Goal: Task Accomplishment & Management: Use online tool/utility

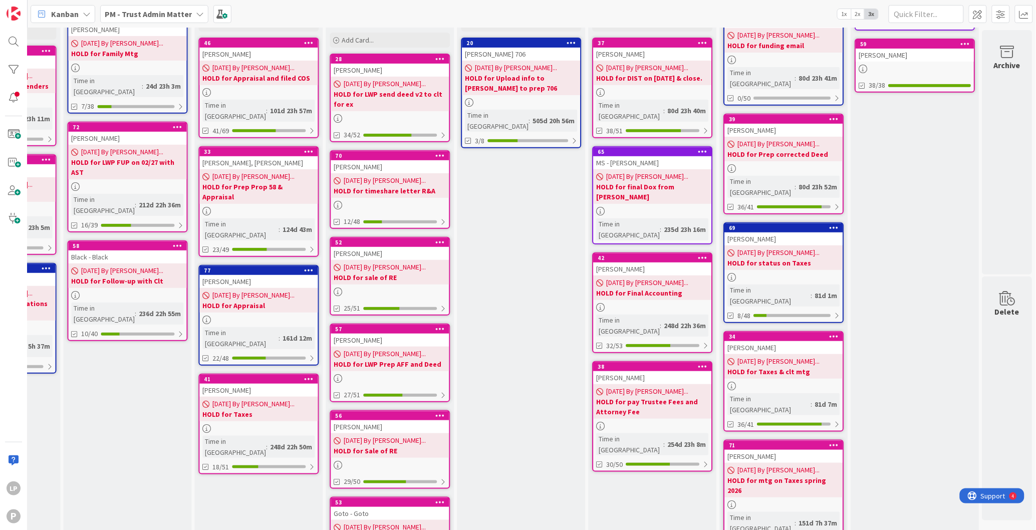
scroll to position [75, 635]
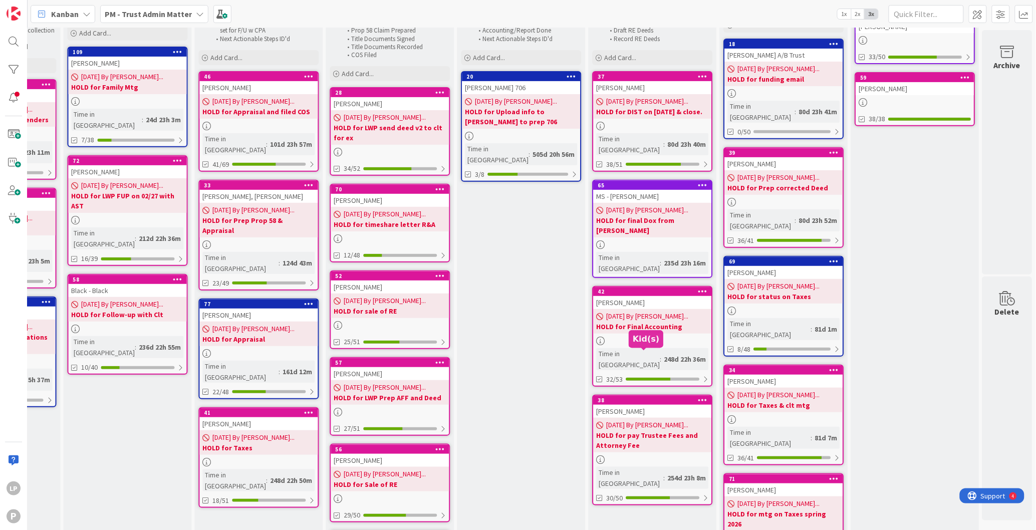
click at [634, 397] on div "38" at bounding box center [655, 400] width 114 height 7
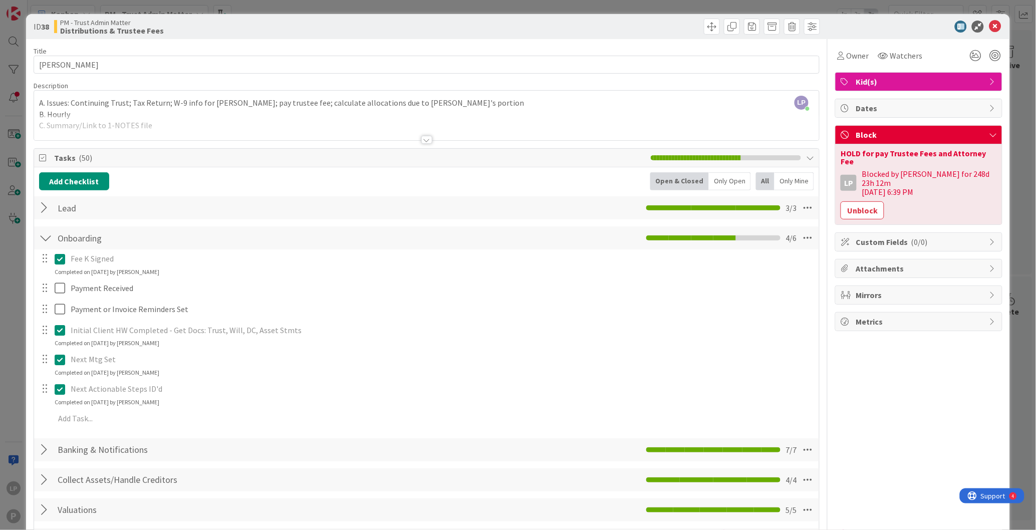
click at [632, 27] on div at bounding box center [624, 27] width 391 height 16
drag, startPoint x: 840, startPoint y: 354, endPoint x: 846, endPoint y: 324, distance: 30.7
drag, startPoint x: 829, startPoint y: 151, endPoint x: 985, endPoint y: 149, distance: 155.4
click at [985, 149] on div "HOLD for pay Trustee Fees and Attorney Fee LP Blocked by [PERSON_NAME] for 248d…" at bounding box center [919, 184] width 166 height 80
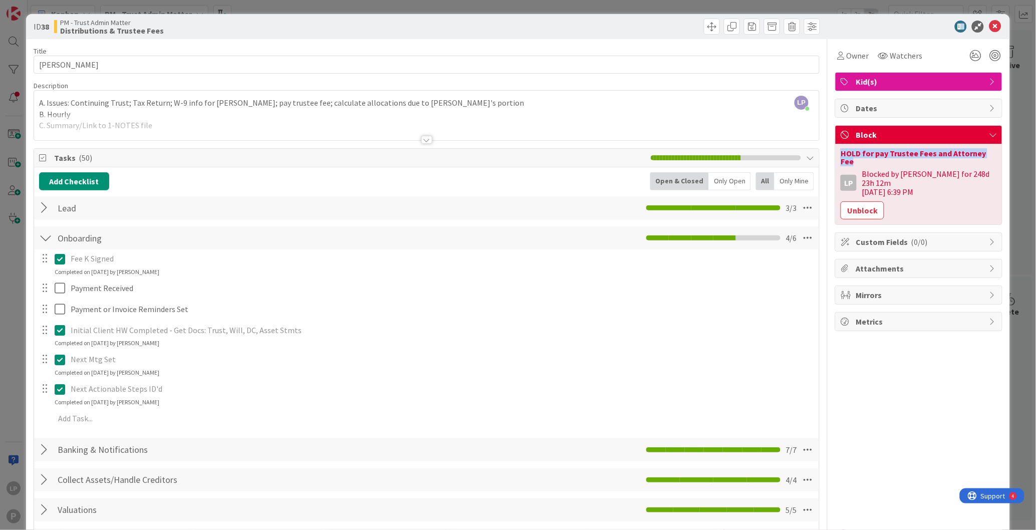
copy div "HOLD for pay Trustee Fees and Attorney Fee"
click at [860, 201] on button "Unblock" at bounding box center [863, 210] width 44 height 18
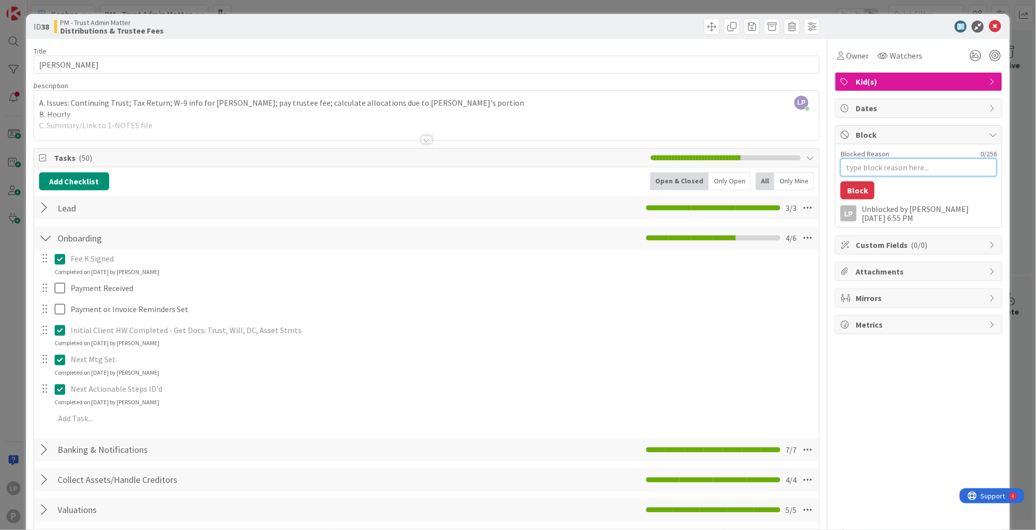
click at [858, 166] on textarea "Blocked Reason" at bounding box center [919, 167] width 156 height 18
type textarea "x"
paste textarea "HOLD for pay Trustee Fees and Attorney Fee"
type textarea "HOLD for pay Trustee Fees and Attorney Fee"
type textarea "x"
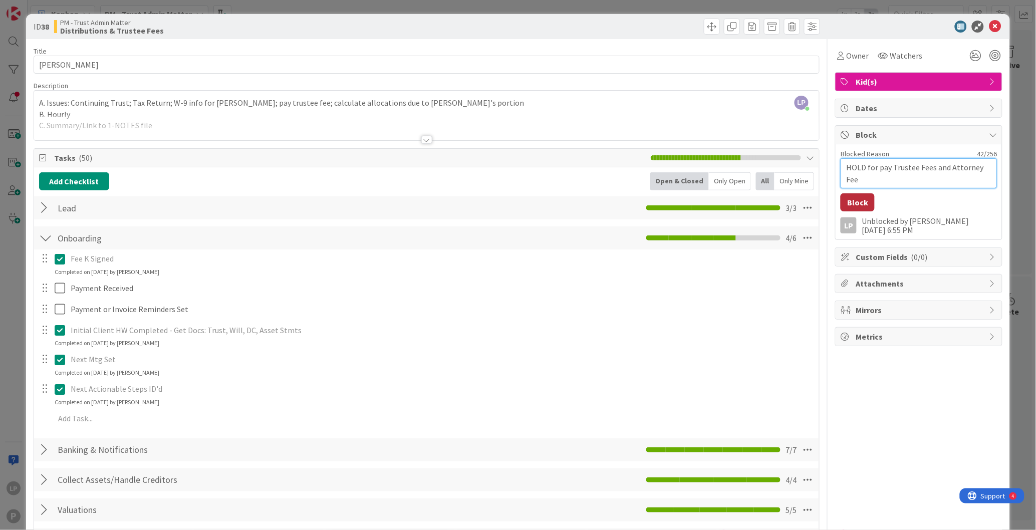
type textarea "HOLD for pay Trustee Fees and Attorney Fee"
click at [849, 206] on button "Block" at bounding box center [858, 202] width 34 height 18
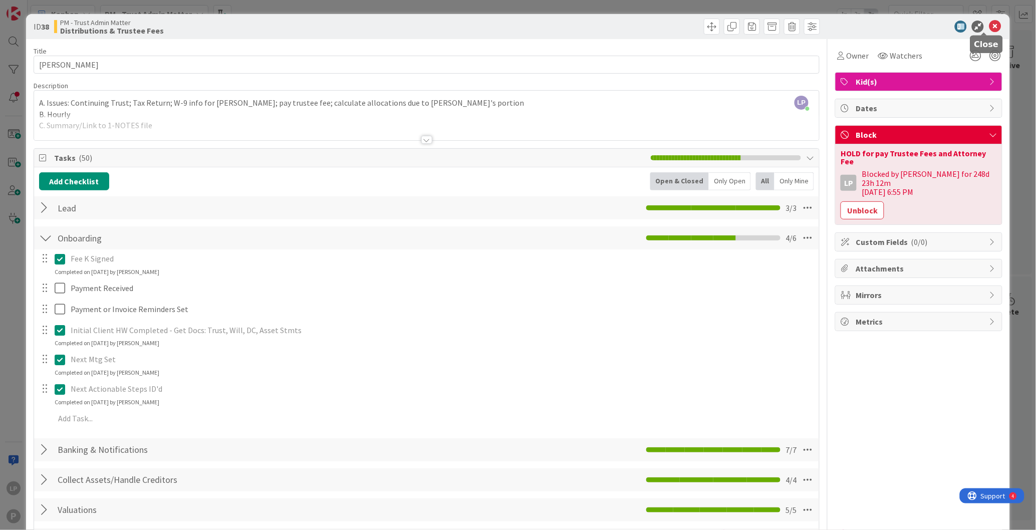
click at [989, 24] on icon at bounding box center [995, 27] width 12 height 12
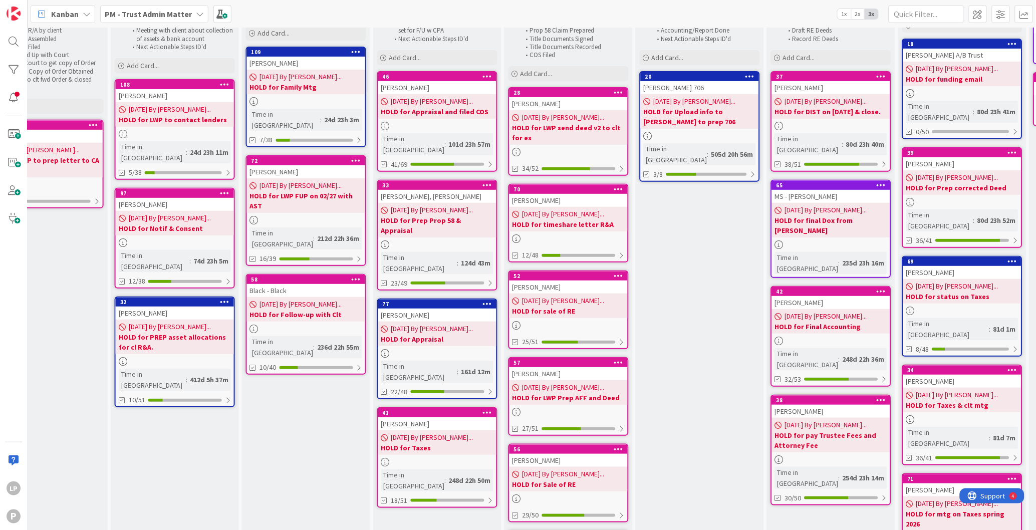
scroll to position [0, 445]
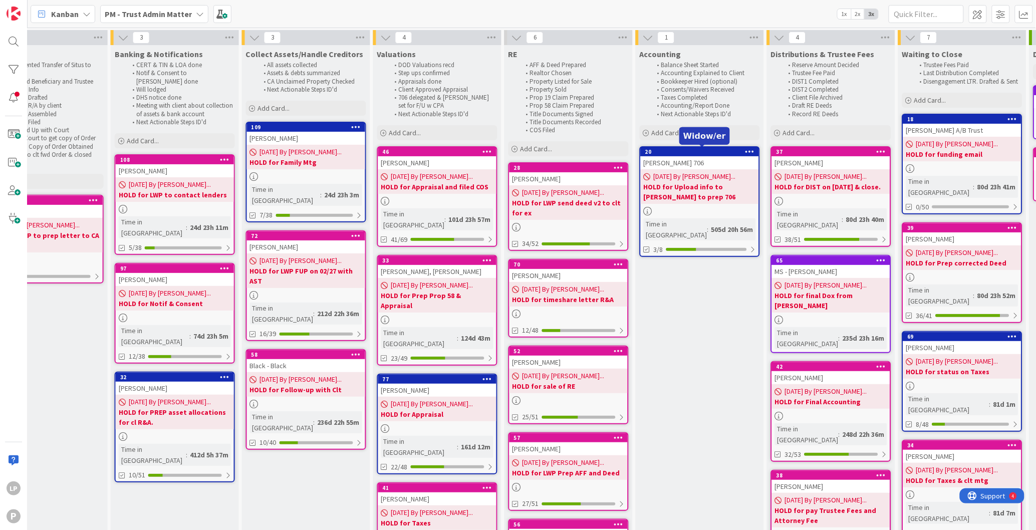
click at [689, 152] on div "20" at bounding box center [702, 151] width 114 height 7
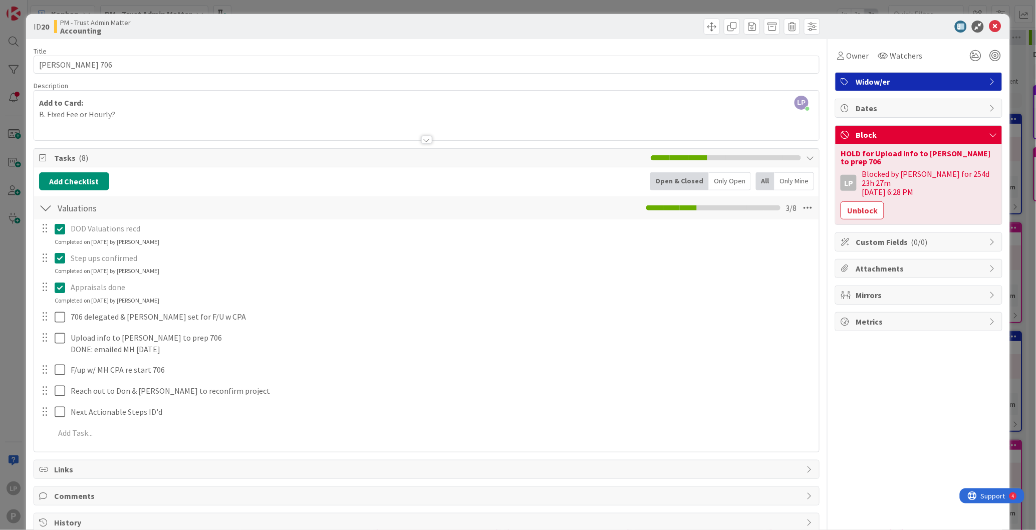
click at [851, 201] on button "Unblock" at bounding box center [863, 210] width 44 height 18
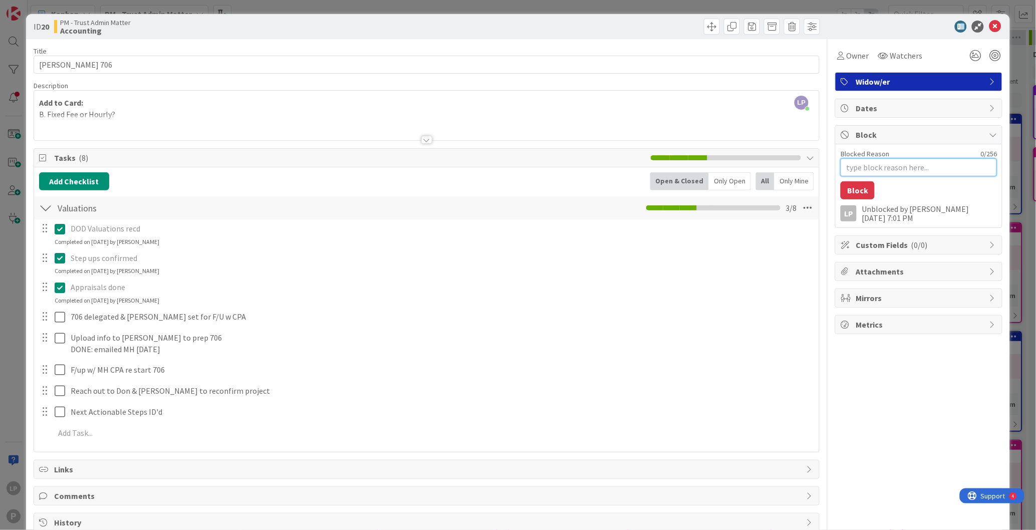
click at [891, 172] on textarea "Blocked Reason" at bounding box center [919, 167] width 156 height 18
paste textarea "HOLD until [DATE] then close file"
type textarea "x"
type textarea "HOLD until [DATE] then close file"
type textarea "x"
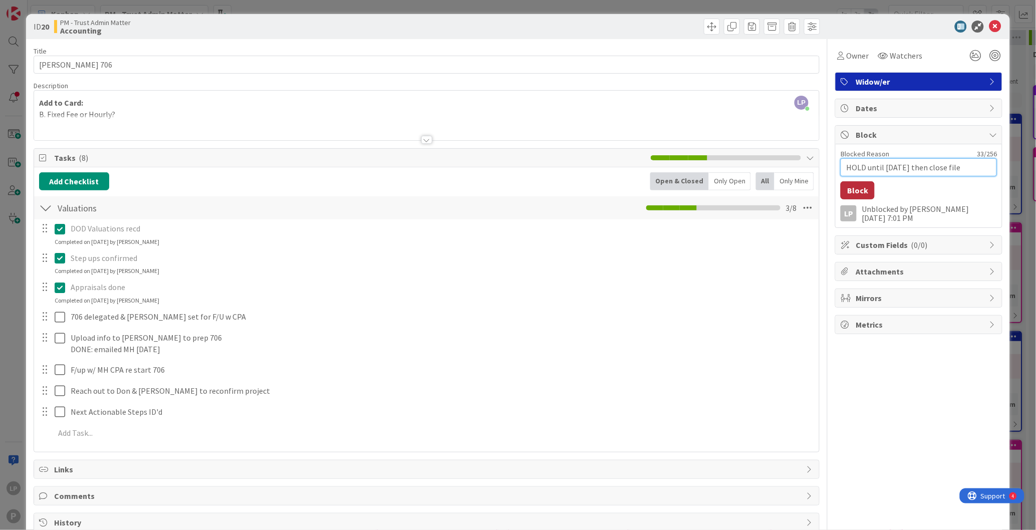
type textarea "HOLD until [DATE] then close file"
click at [842, 190] on button "Block" at bounding box center [858, 190] width 34 height 18
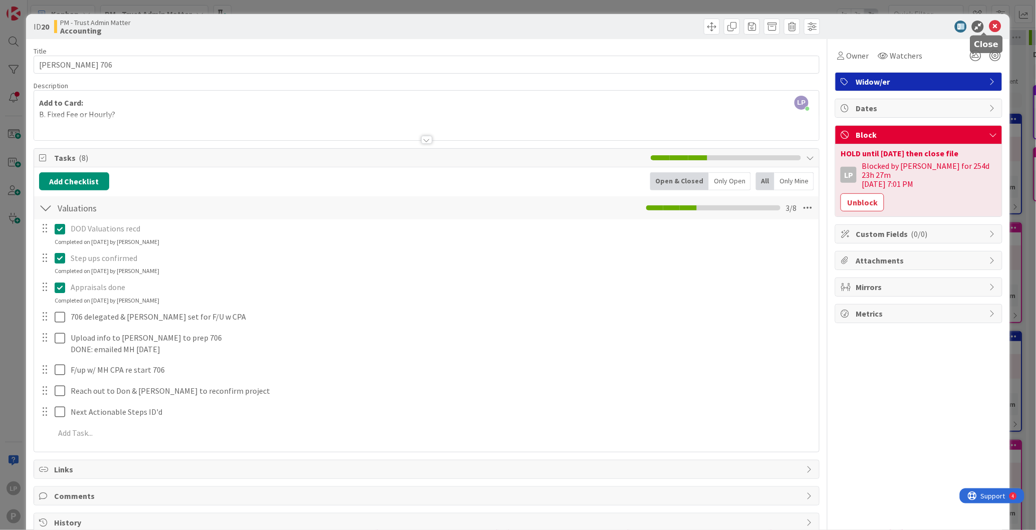
click at [989, 27] on icon at bounding box center [995, 27] width 12 height 12
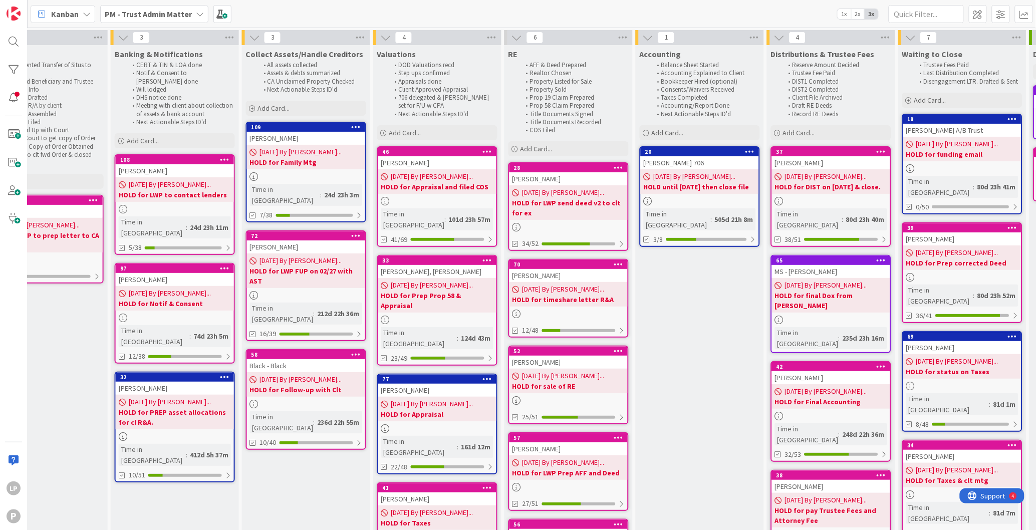
drag, startPoint x: 703, startPoint y: 148, endPoint x: 911, endPoint y: 127, distance: 209.0
click at [915, 127] on div "3 PM Policies Potential Client starts here Calendar Link sent Add Card... 90 Wa…" at bounding box center [398, 465] width 1629 height 870
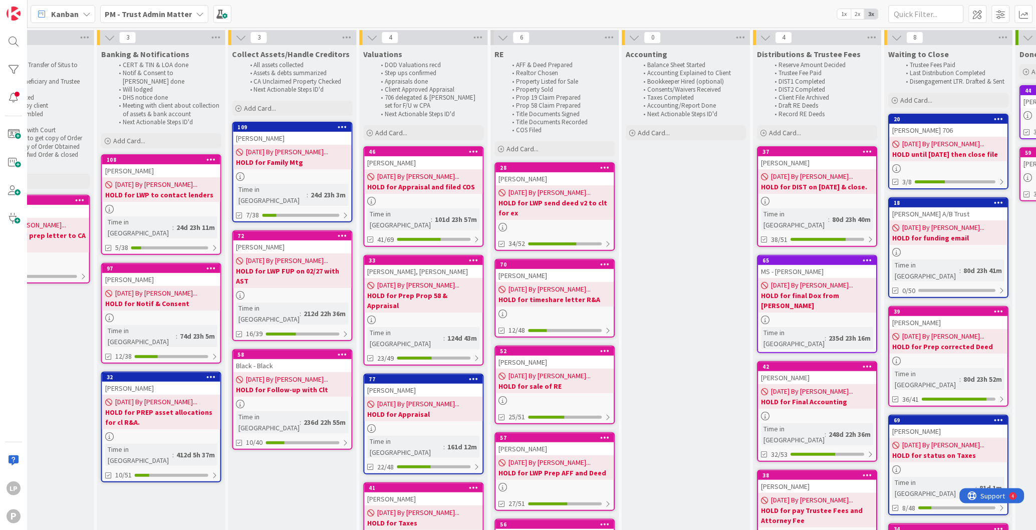
scroll to position [0, 456]
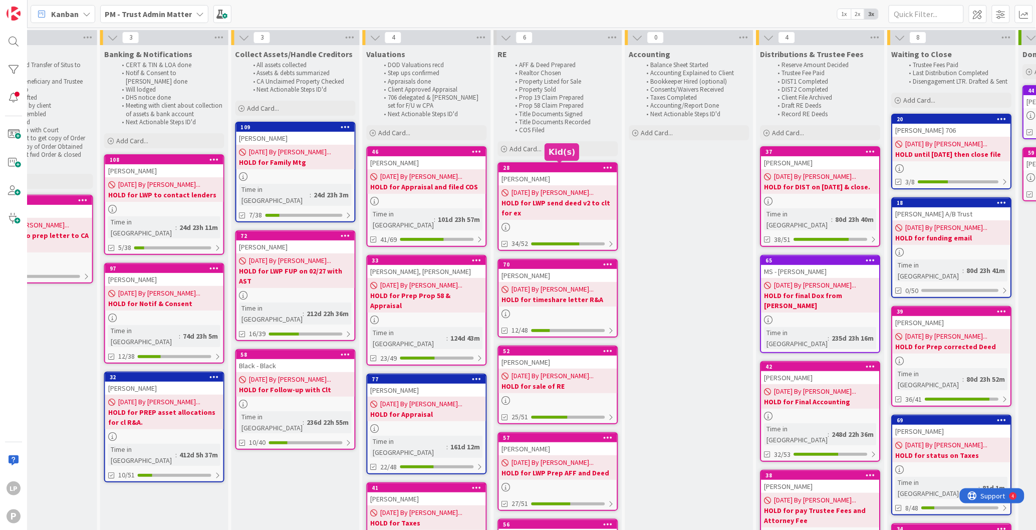
click at [554, 166] on div "28" at bounding box center [561, 167] width 114 height 7
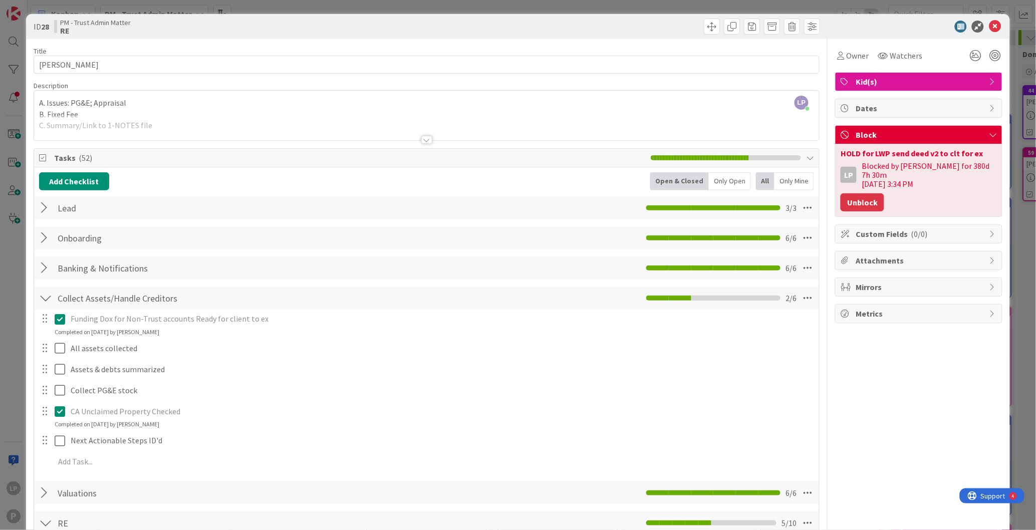
click at [846, 197] on button "Unblock" at bounding box center [863, 202] width 44 height 18
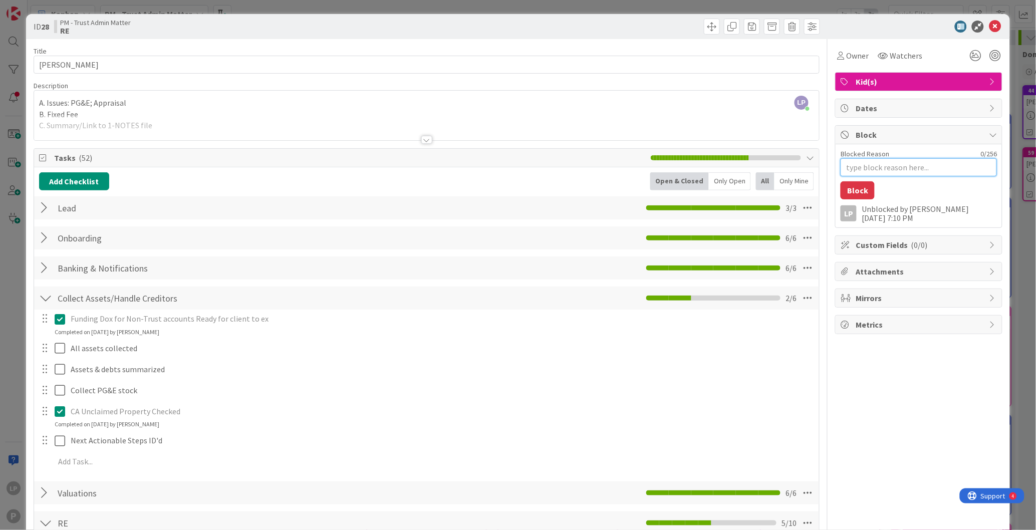
click at [879, 164] on textarea "Blocked Reason" at bounding box center [919, 167] width 156 height 18
paste textarea "HOLD for unclaimed Property and PG&E shares"
type textarea "x"
type textarea "HOLD for unclaimed Property and PG&E shares"
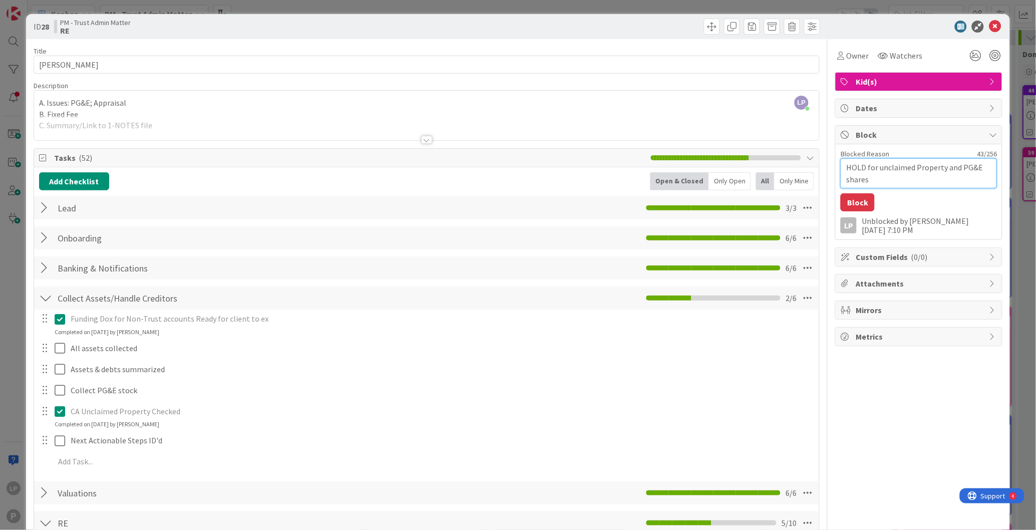
type textarea "x"
type textarea "HOLD for unclaimed Property and PG&E shares"
click at [849, 203] on button "Block" at bounding box center [858, 202] width 34 height 18
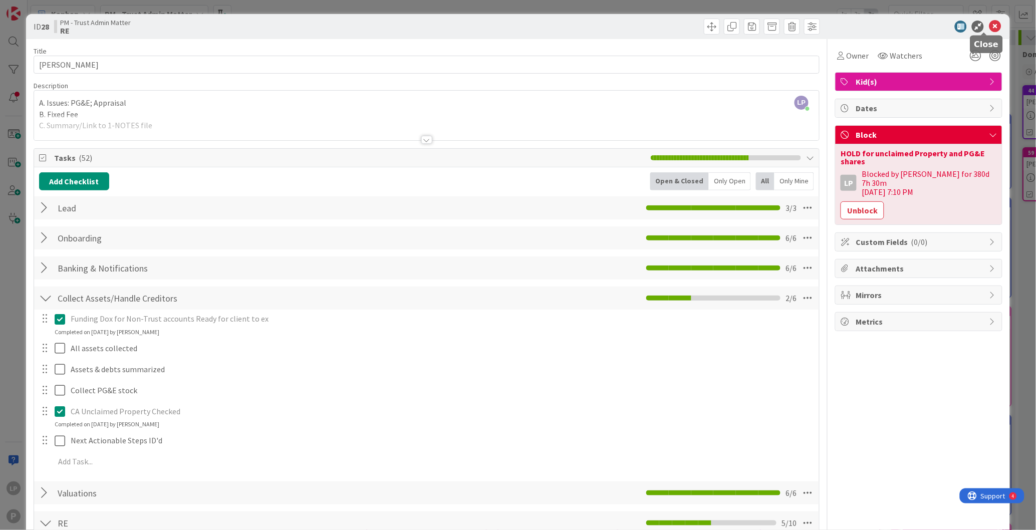
click at [989, 26] on icon at bounding box center [995, 27] width 12 height 12
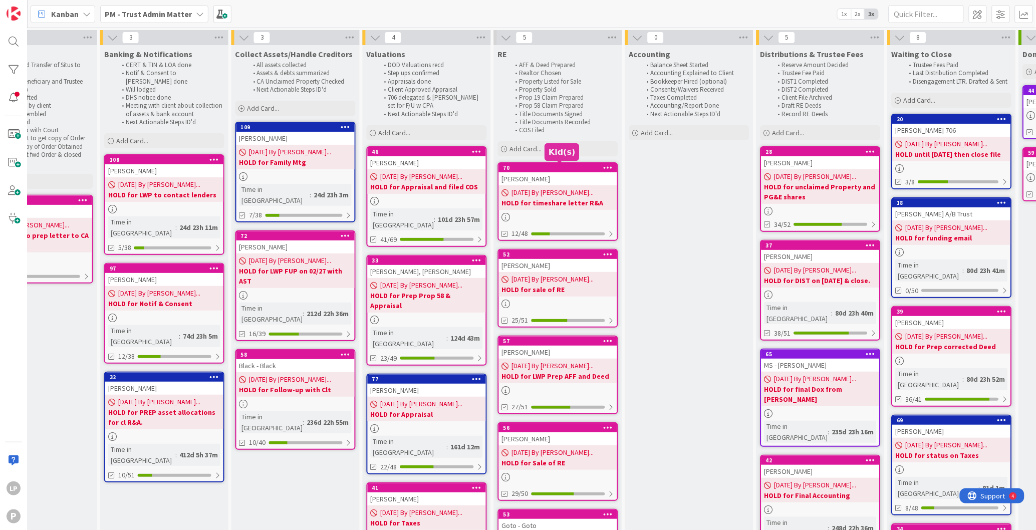
click at [568, 168] on div "70" at bounding box center [561, 167] width 114 height 7
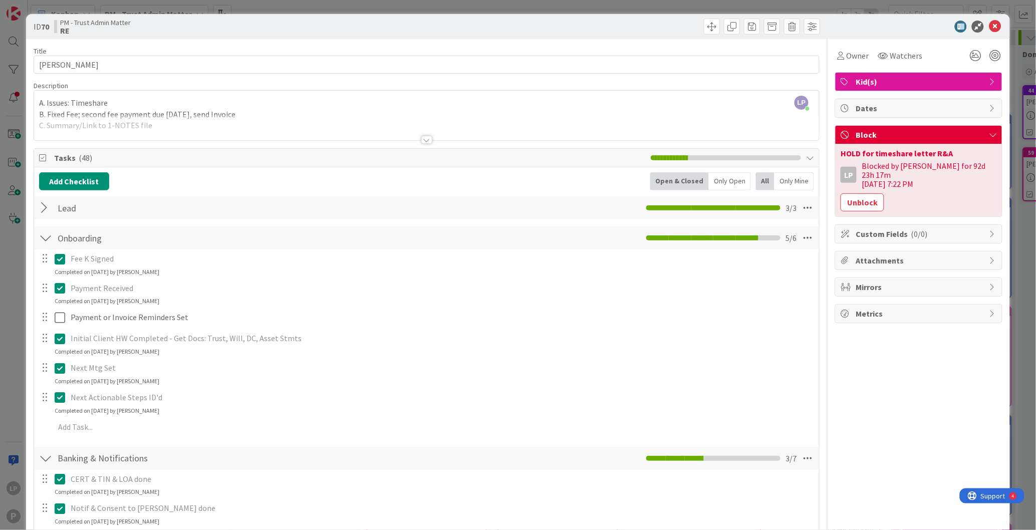
click at [610, 21] on div at bounding box center [624, 27] width 391 height 16
click at [864, 152] on div "HOLD for timeshare letter R&A" at bounding box center [919, 153] width 156 height 8
drag, startPoint x: 855, startPoint y: 192, endPoint x: 1035, endPoint y: 357, distance: 244.4
click at [855, 193] on button "Unblock" at bounding box center [863, 202] width 44 height 18
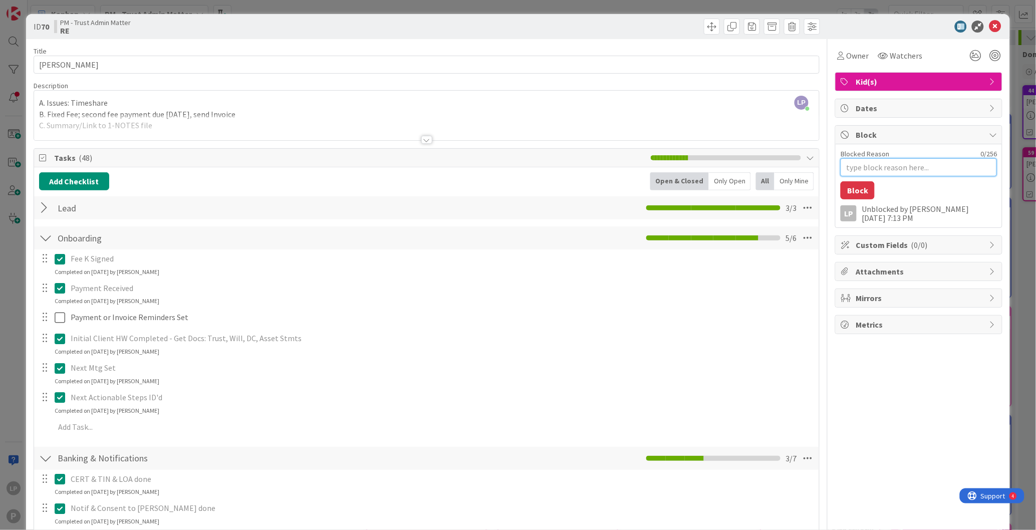
click at [873, 168] on textarea "Blocked Reason" at bounding box center [919, 167] width 156 height 18
paste textarea "HOLD for sale of house &"
type textarea "x"
type textarea "HOLD for sale of house &"
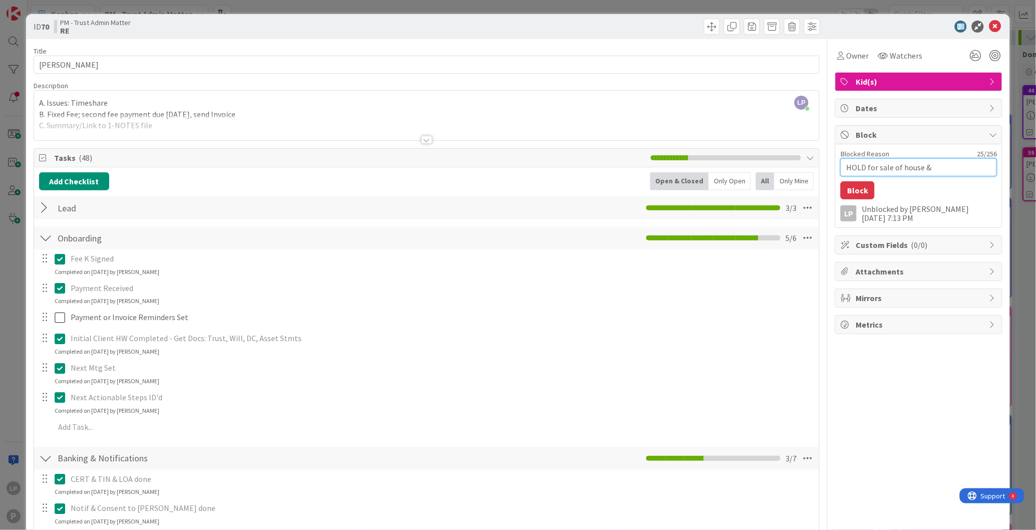
type textarea "x"
type textarea "HOLD for sale of house &"
type textarea "x"
click at [873, 167] on textarea "HOLD for sale of house" at bounding box center [919, 167] width 156 height 18
click at [905, 165] on textarea "HOLD for sale of house" at bounding box center [919, 167] width 156 height 18
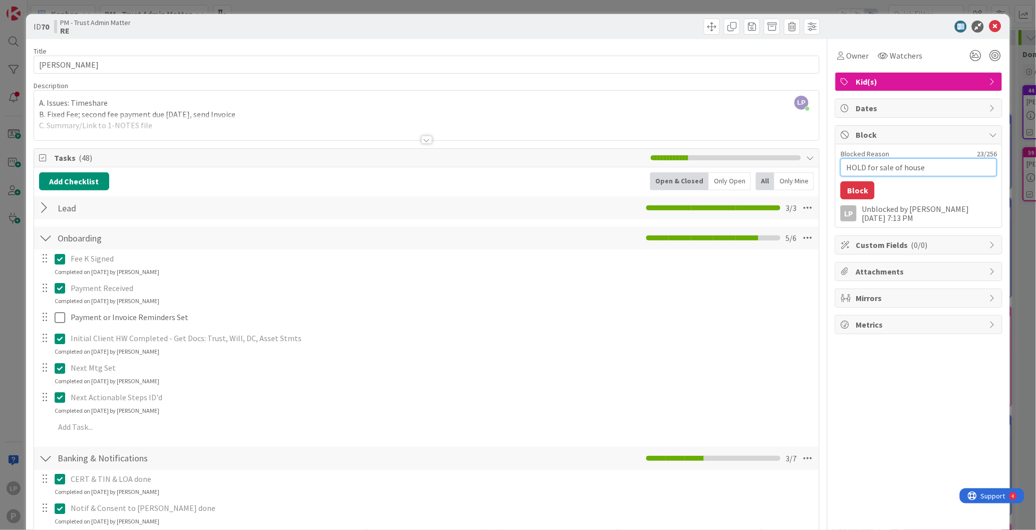
type textarea "HOLD for sale of house"
drag, startPoint x: 840, startPoint y: 187, endPoint x: 912, endPoint y: 273, distance: 111.0
click at [841, 187] on button "Block" at bounding box center [858, 190] width 34 height 18
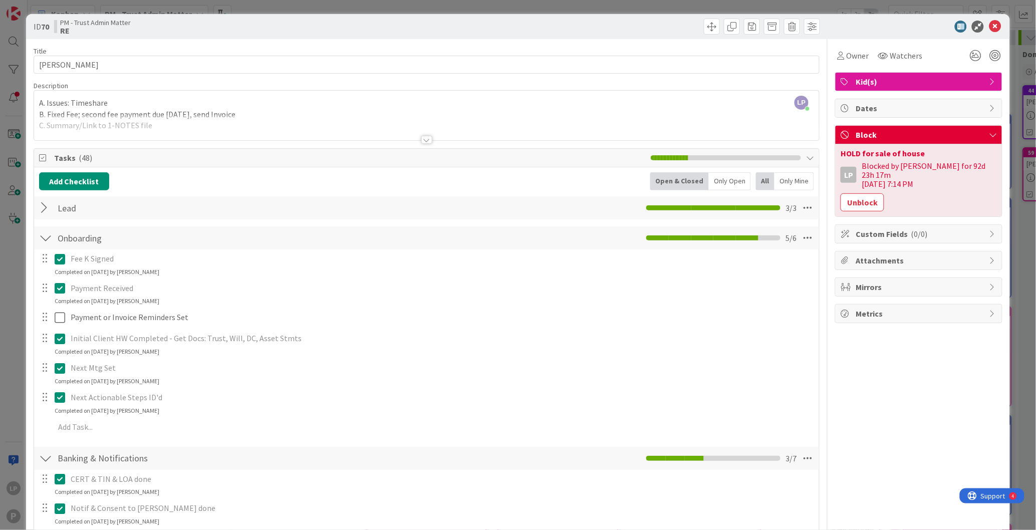
click at [524, 36] on div "ID 70 PM - Trust Admin Matter RE" at bounding box center [518, 26] width 985 height 25
click at [989, 23] on icon at bounding box center [995, 27] width 12 height 12
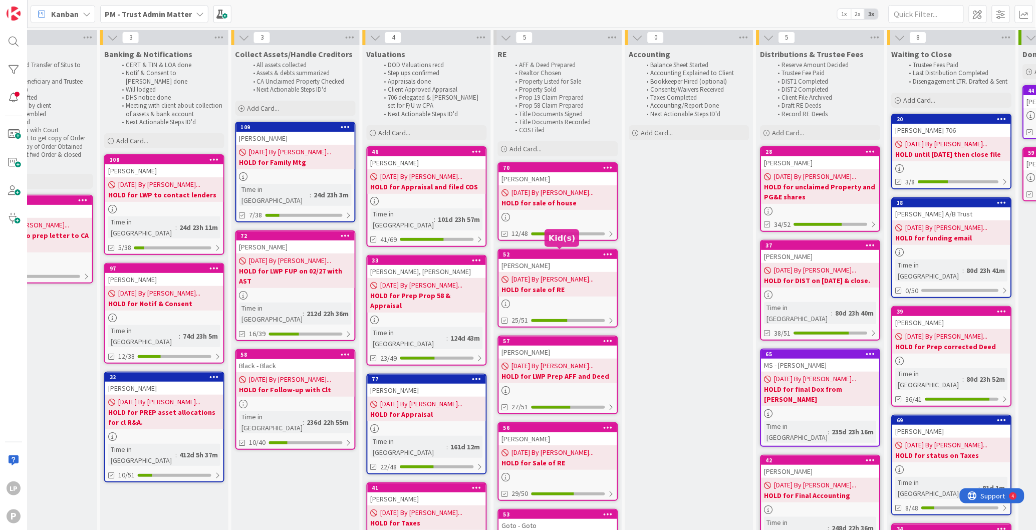
click at [567, 254] on div "52" at bounding box center [561, 254] width 114 height 7
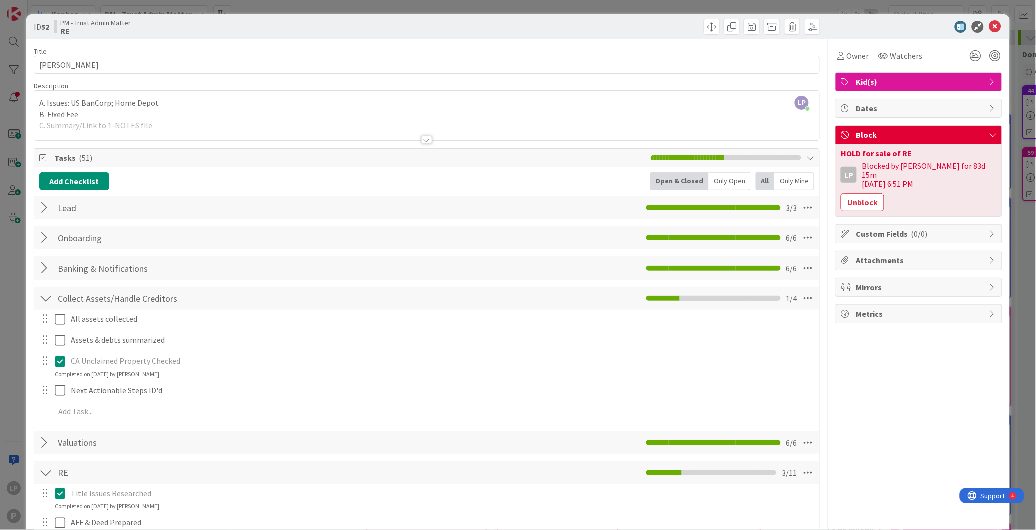
click at [636, 25] on div at bounding box center [624, 27] width 391 height 16
drag, startPoint x: 904, startPoint y: 149, endPoint x: 828, endPoint y: 146, distance: 75.2
click at [836, 146] on div "HOLD for sale of RE LP Blocked by [PERSON_NAME] for 83d 15m [DATE] 6:51 PM Unbl…" at bounding box center [919, 180] width 166 height 72
copy div "HOLD for sale of RE"
click at [858, 194] on button "Unblock" at bounding box center [863, 202] width 44 height 18
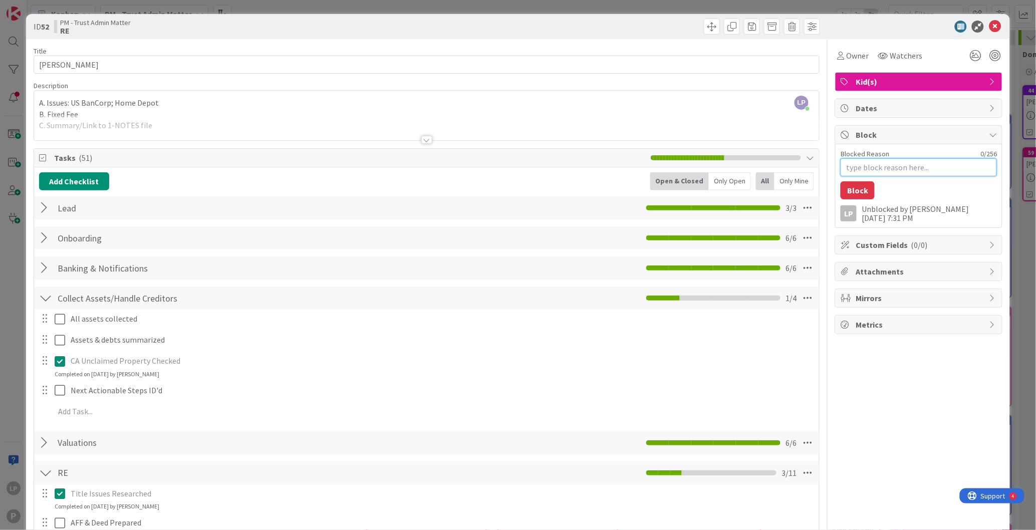
click at [873, 169] on textarea "Blocked Reason" at bounding box center [919, 167] width 156 height 18
type textarea "x"
paste textarea "HOLD for sale of RE"
type textarea "HOLD for sale of RE"
type textarea "x"
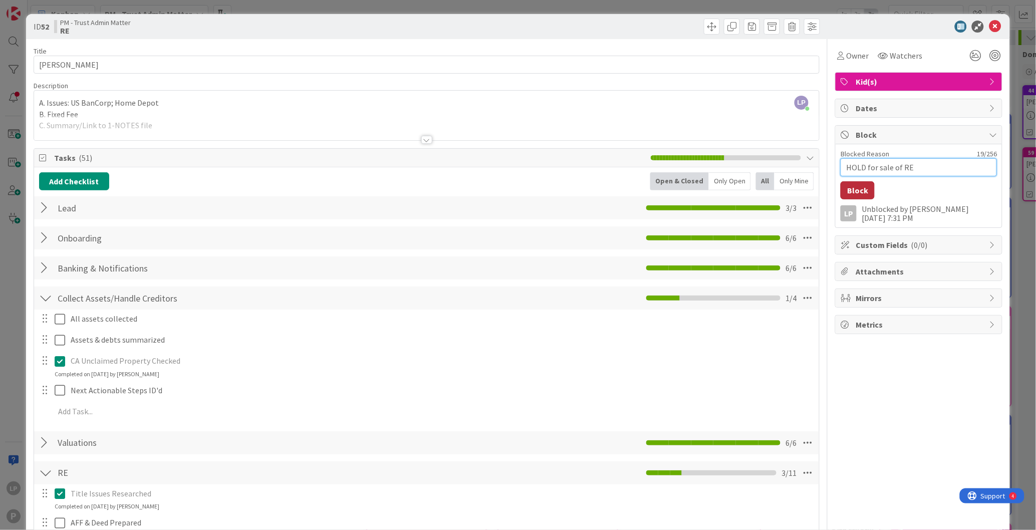
type textarea "HOLD for sale of RE"
click at [852, 193] on button "Block" at bounding box center [858, 190] width 34 height 18
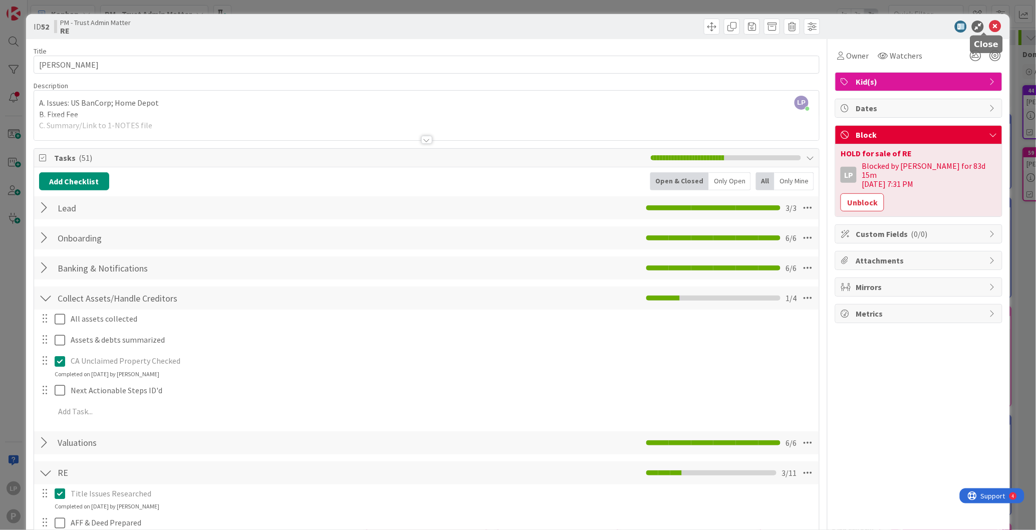
click at [989, 29] on icon at bounding box center [995, 27] width 12 height 12
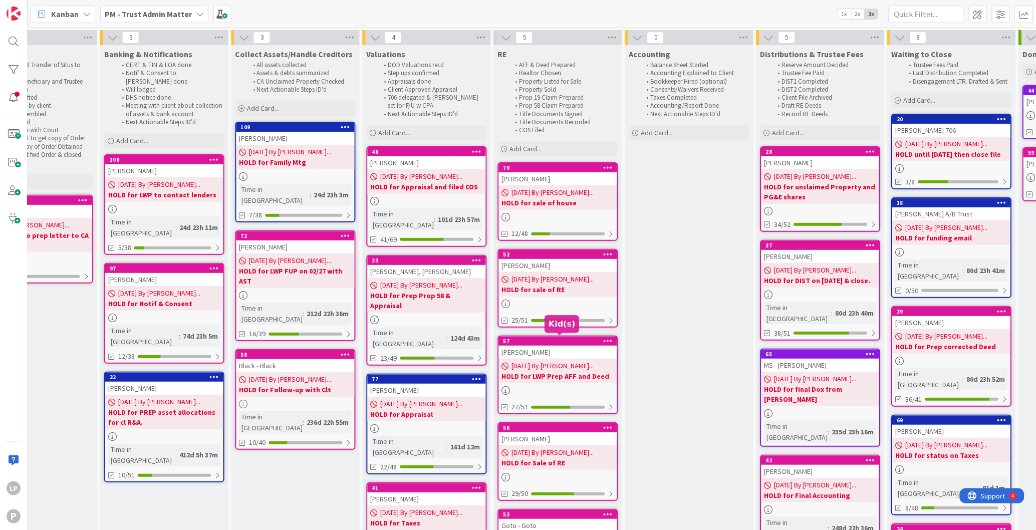
click at [564, 338] on div "57" at bounding box center [561, 341] width 114 height 7
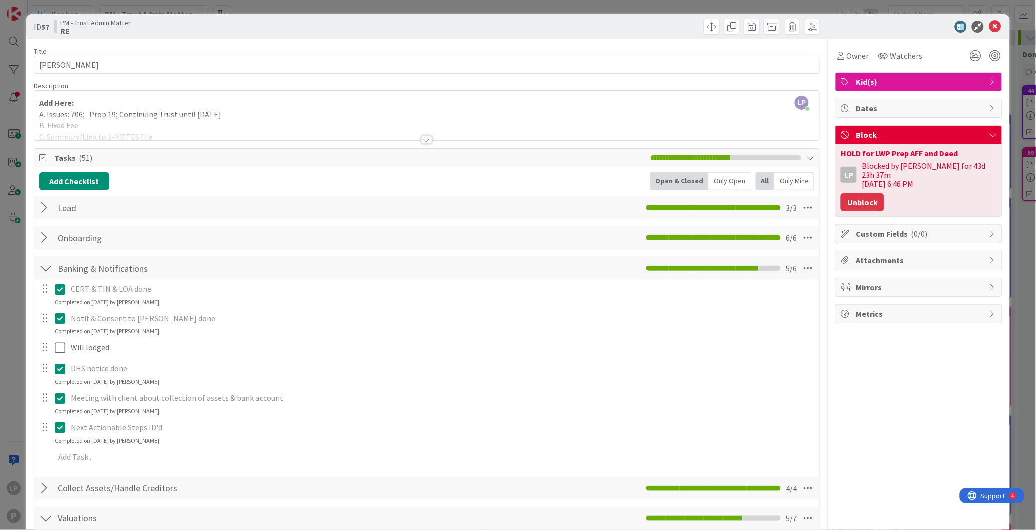
click at [850, 193] on button "Unblock" at bounding box center [863, 202] width 44 height 18
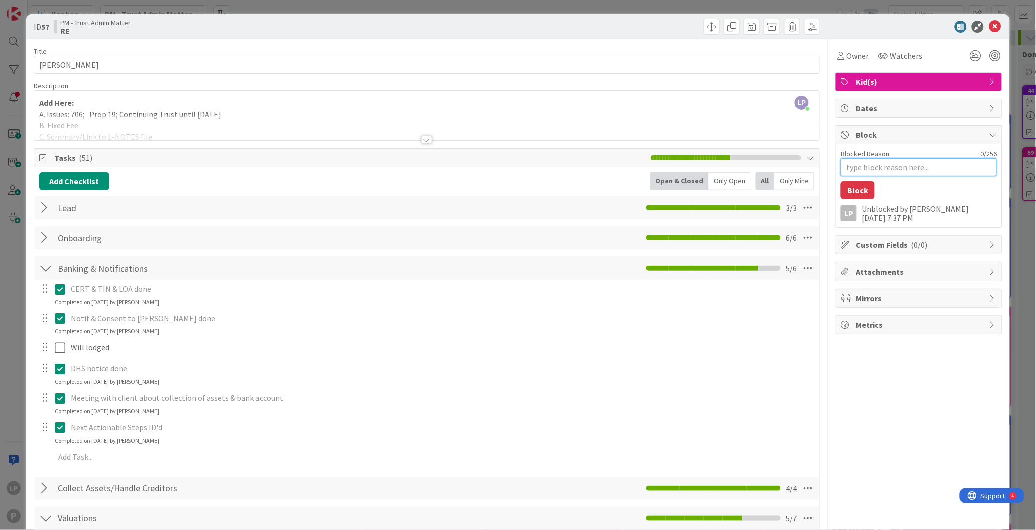
click at [875, 168] on textarea "Blocked Reason" at bounding box center [919, 167] width 156 height 18
paste textarea "HOLD for LWP Prep Prop 19 Dox"
type textarea "x"
type textarea "HOLD for LWP Prep Prop 19 Dox"
type textarea "x"
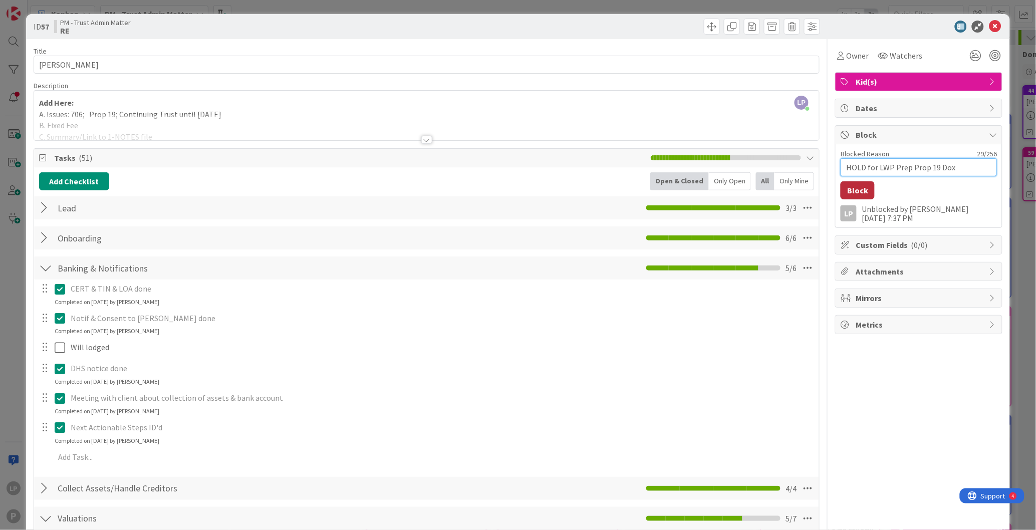
type textarea "HOLD for LWP Prep Prop 19 Dox"
click at [853, 195] on button "Block" at bounding box center [858, 190] width 34 height 18
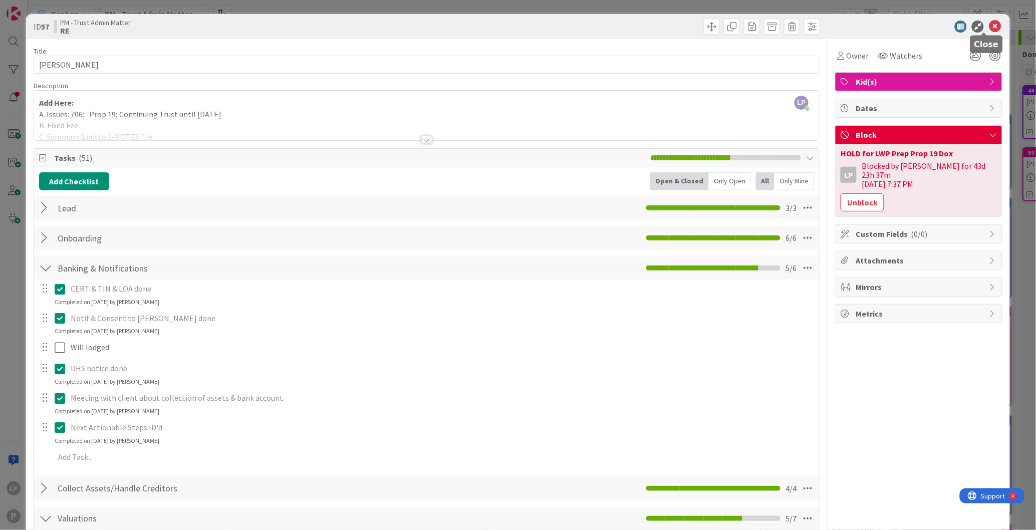
click at [989, 30] on icon at bounding box center [995, 27] width 12 height 12
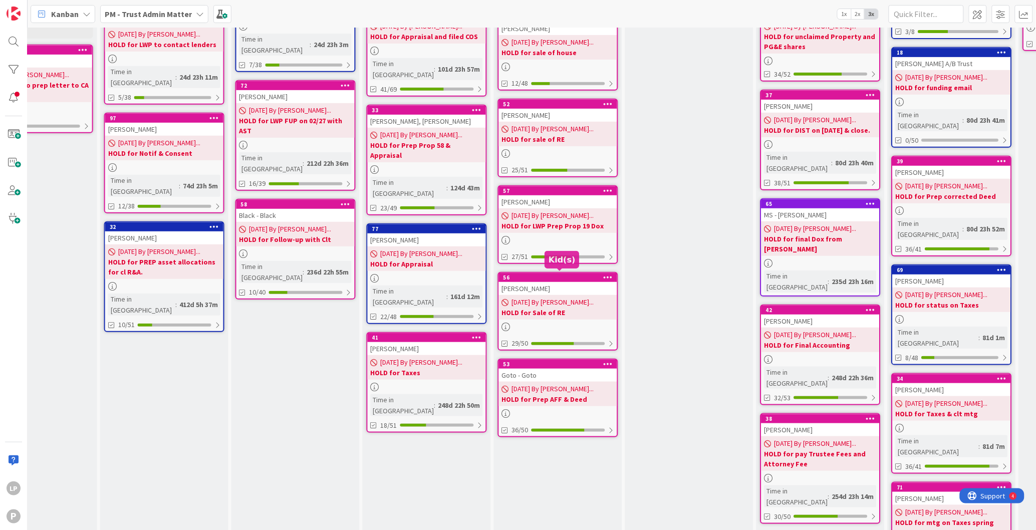
click at [554, 276] on div "56" at bounding box center [561, 277] width 114 height 7
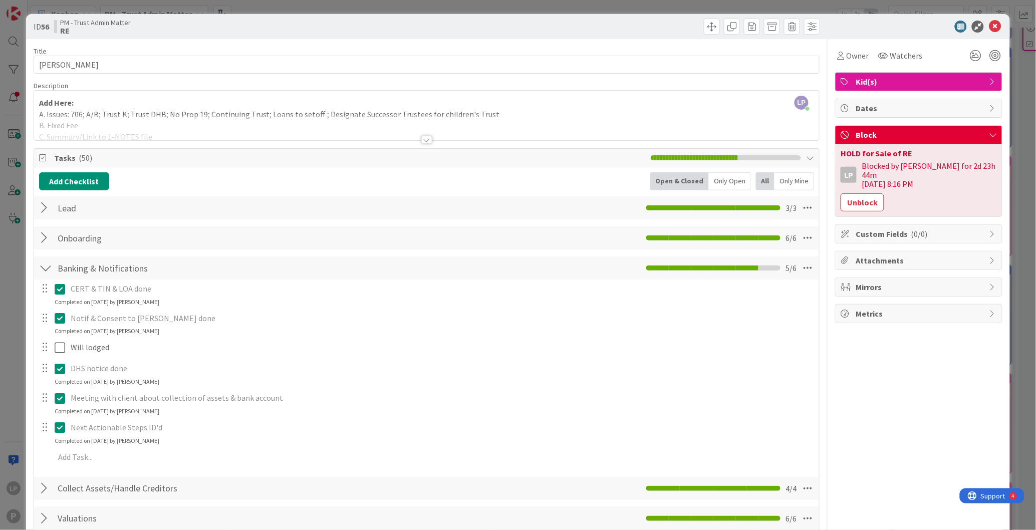
drag, startPoint x: 846, startPoint y: 372, endPoint x: 933, endPoint y: 219, distance: 176.4
click at [989, 28] on icon at bounding box center [995, 27] width 12 height 12
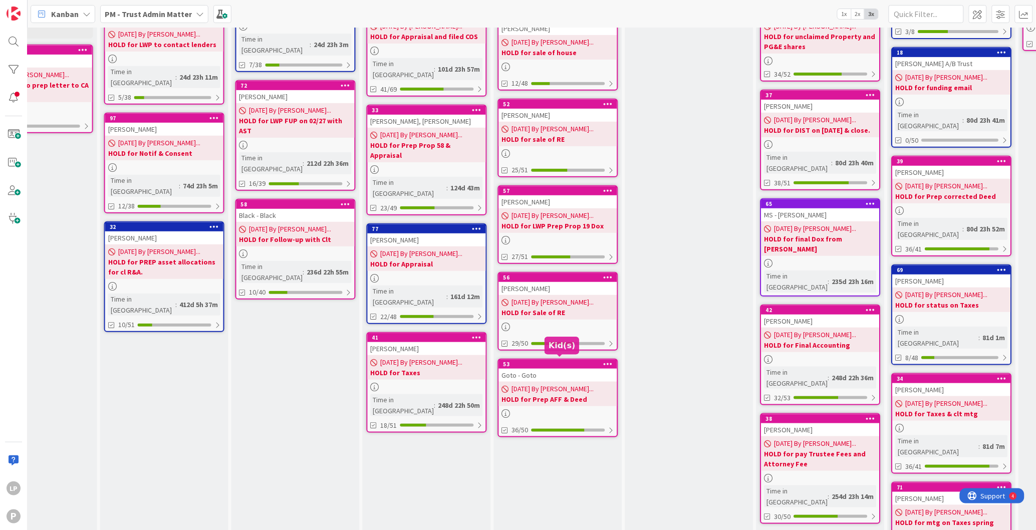
click at [556, 363] on div "53" at bounding box center [561, 364] width 114 height 7
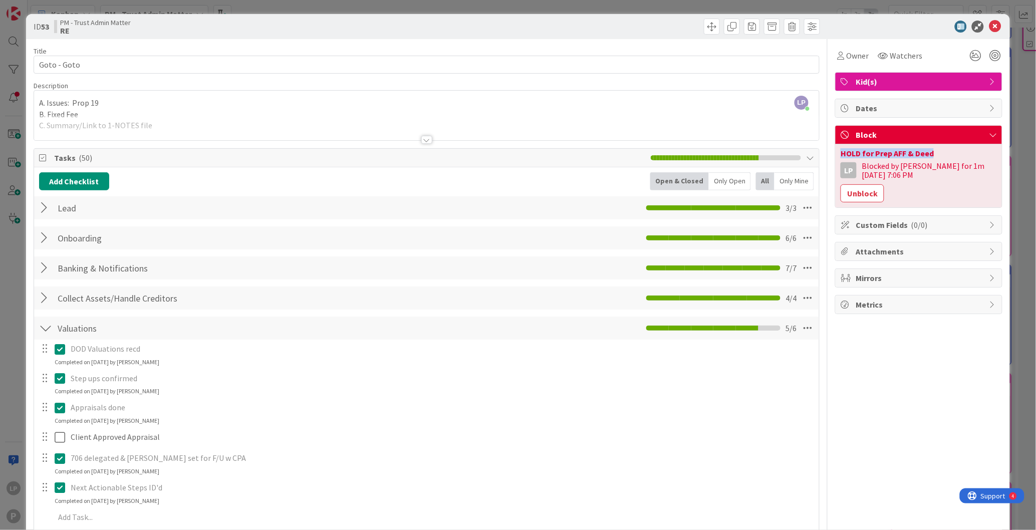
drag, startPoint x: 928, startPoint y: 155, endPoint x: 829, endPoint y: 159, distance: 98.8
click at [836, 159] on div "HOLD for Prep AFF & Deed LP Blocked by [PERSON_NAME] for 1m [DATE] 7:06 PM Unbl…" at bounding box center [919, 175] width 166 height 63
copy div "HOLD for Prep AFF & Deed"
click at [884, 184] on button "Unblock" at bounding box center [863, 193] width 44 height 18
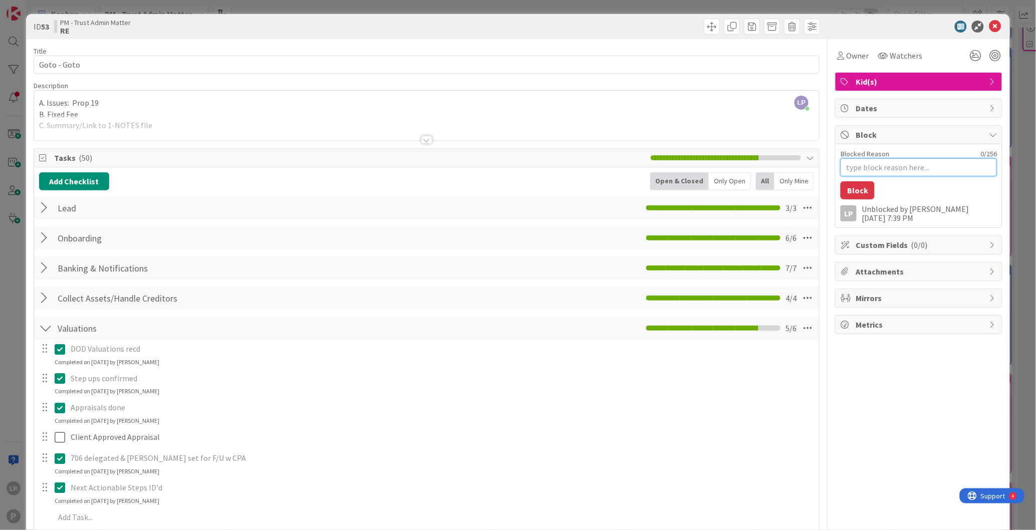
click at [859, 170] on textarea "Blocked Reason" at bounding box center [919, 167] width 156 height 18
paste textarea "HOLD for Prep AFF & Deed"
type textarea "x"
type textarea "HOLD for Prep AFF & Deed"
click at [846, 194] on button "Block" at bounding box center [858, 190] width 34 height 18
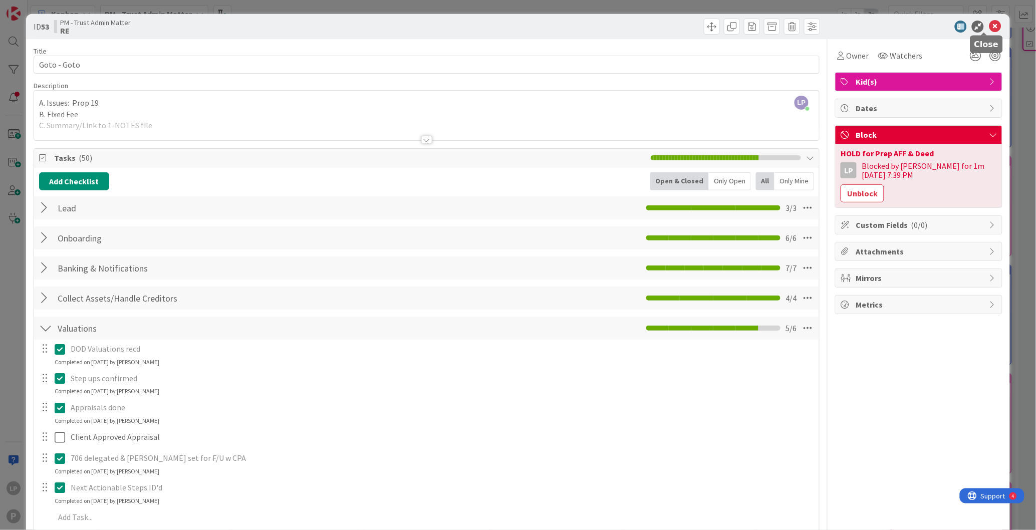
click at [989, 26] on icon at bounding box center [995, 27] width 12 height 12
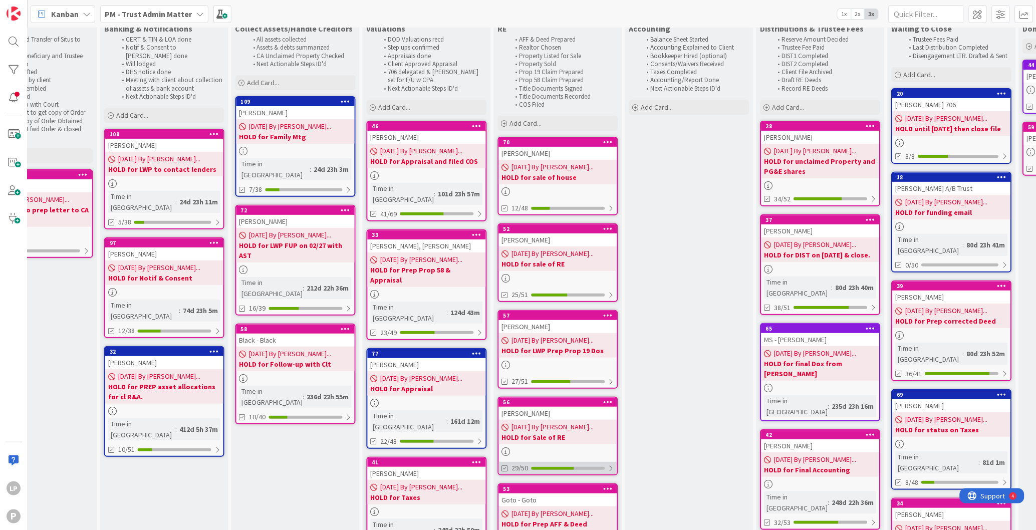
scroll to position [0, 456]
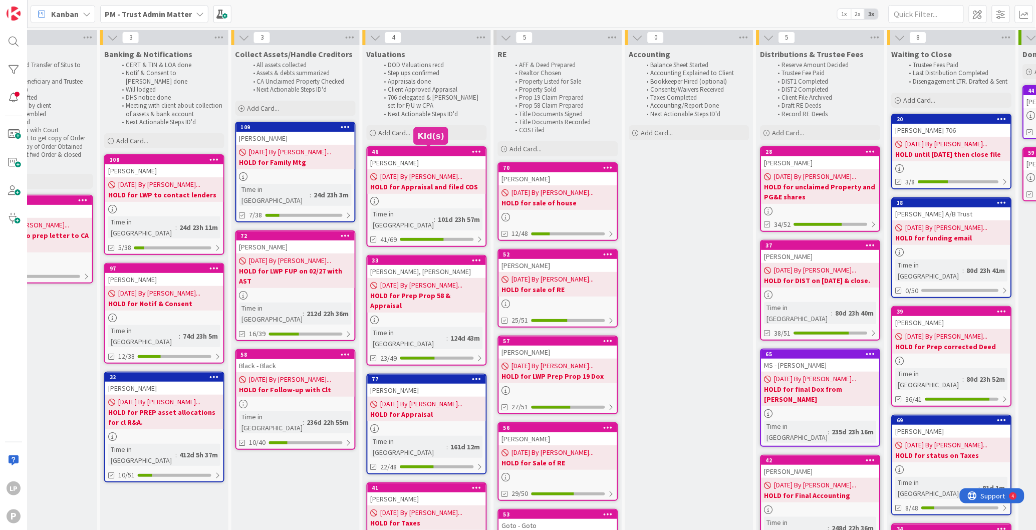
click at [435, 152] on div "46" at bounding box center [429, 151] width 114 height 7
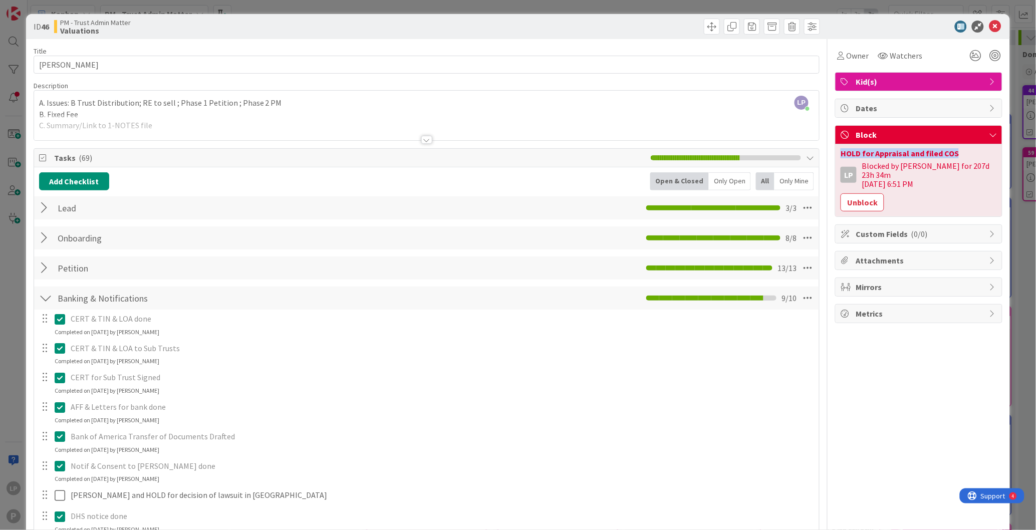
drag, startPoint x: 831, startPoint y: 153, endPoint x: 952, endPoint y: 147, distance: 120.4
click at [952, 147] on div "HOLD for Appraisal and filed COS LP Blocked by [PERSON_NAME] for 207d 23h 34m […" at bounding box center [919, 180] width 166 height 72
copy div "HOLD for Appraisal and filed COS"
click at [855, 197] on button "Unblock" at bounding box center [863, 202] width 44 height 18
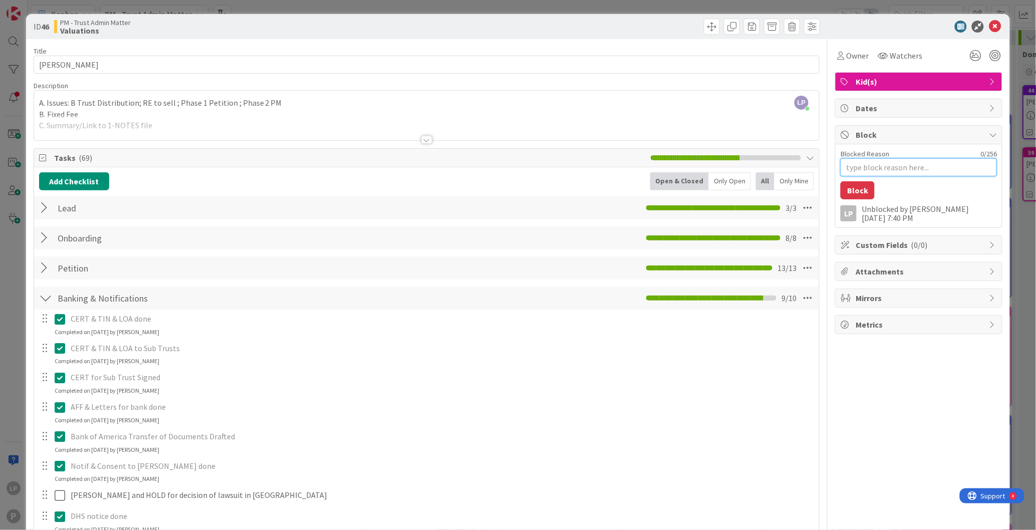
click at [866, 161] on textarea "Blocked Reason" at bounding box center [919, 167] width 156 height 18
paste textarea "HOLD for Appraisal and filed COS"
type textarea "x"
type textarea "HOLD for Appraisal and filed COS"
type textarea "x"
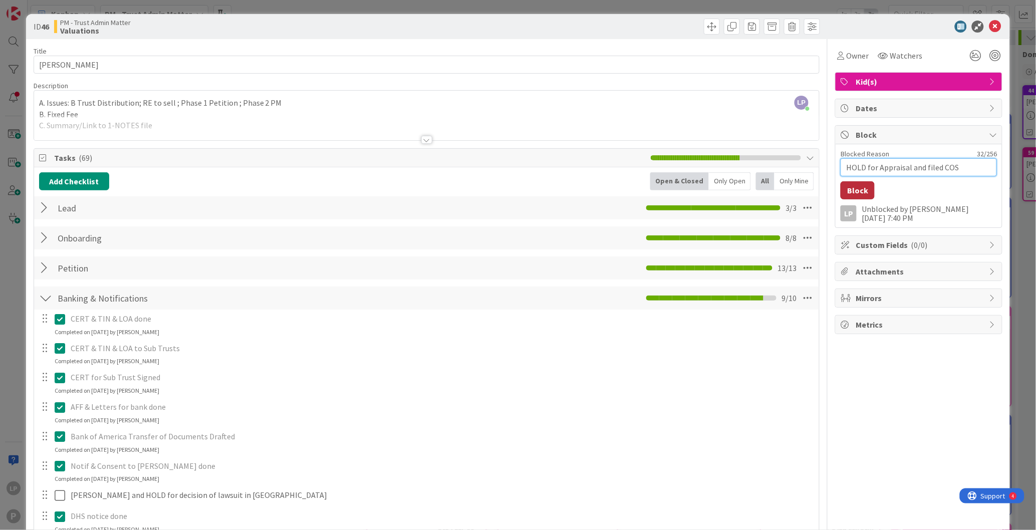
type textarea "HOLD for Appraisal and filed COS"
click at [851, 193] on button "Block" at bounding box center [858, 190] width 34 height 18
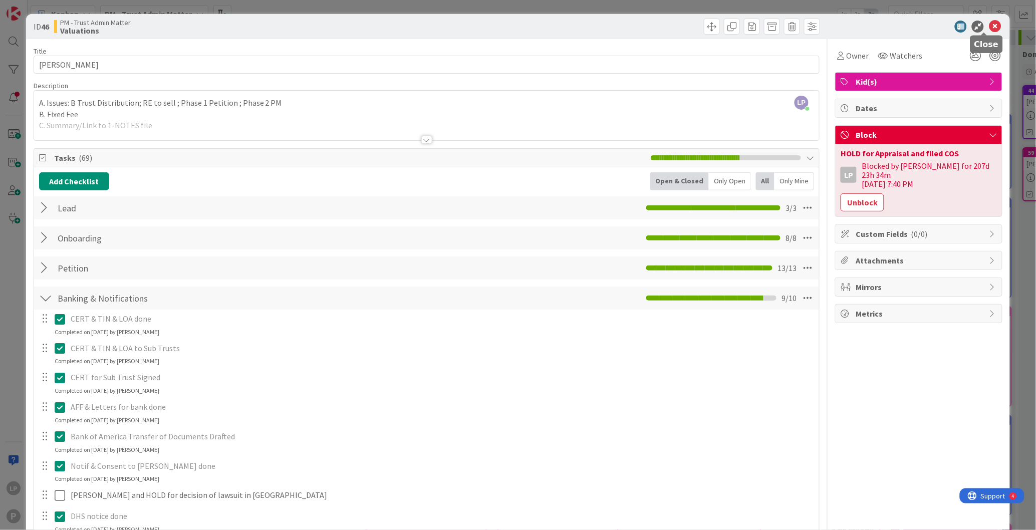
drag, startPoint x: 987, startPoint y: 30, endPoint x: 344, endPoint y: 265, distance: 684.8
click at [989, 30] on icon at bounding box center [995, 27] width 12 height 12
